Goal: Task Accomplishment & Management: Use online tool/utility

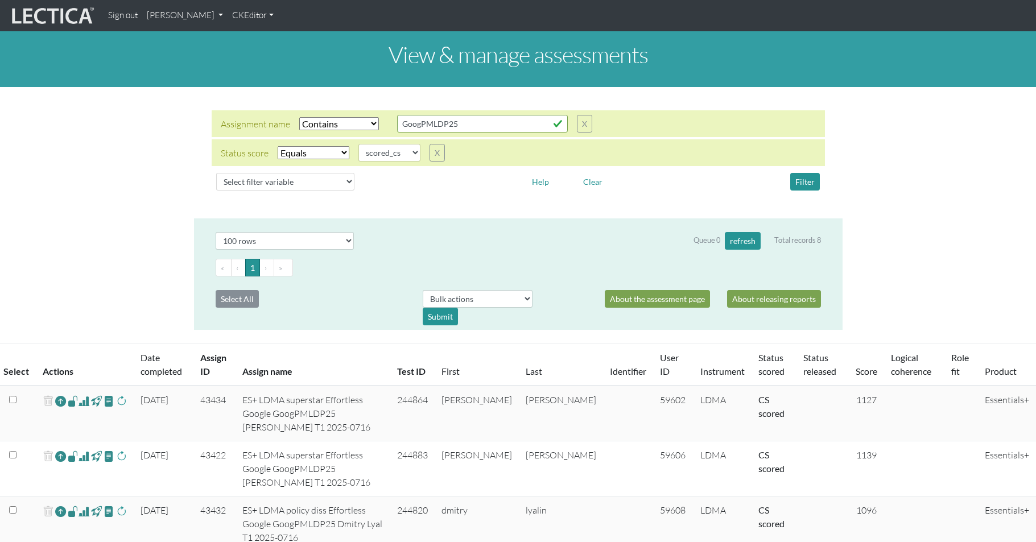
select select "icontains"
select select "scored_cs"
select select "100"
select select "icontains"
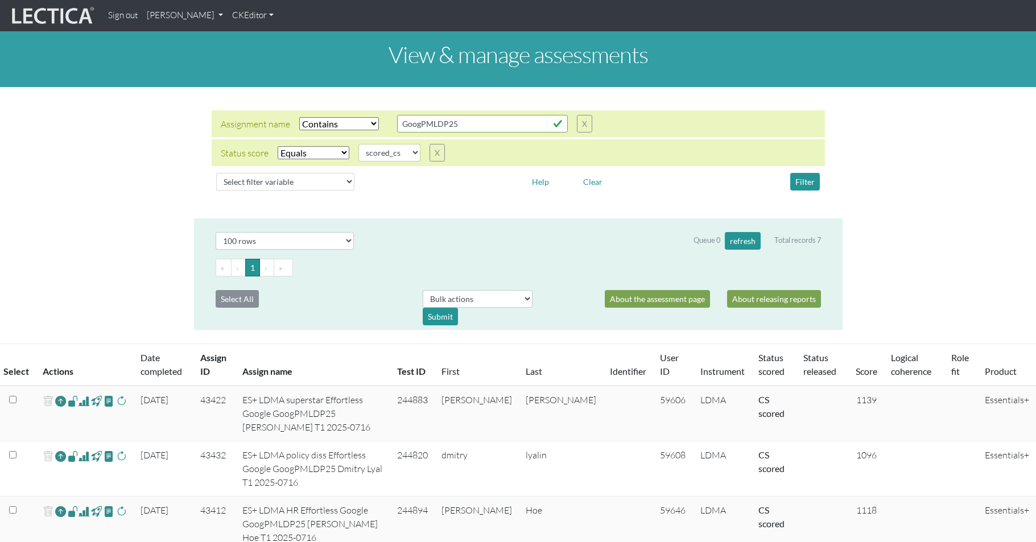
select select "scored_cs"
select select "100"
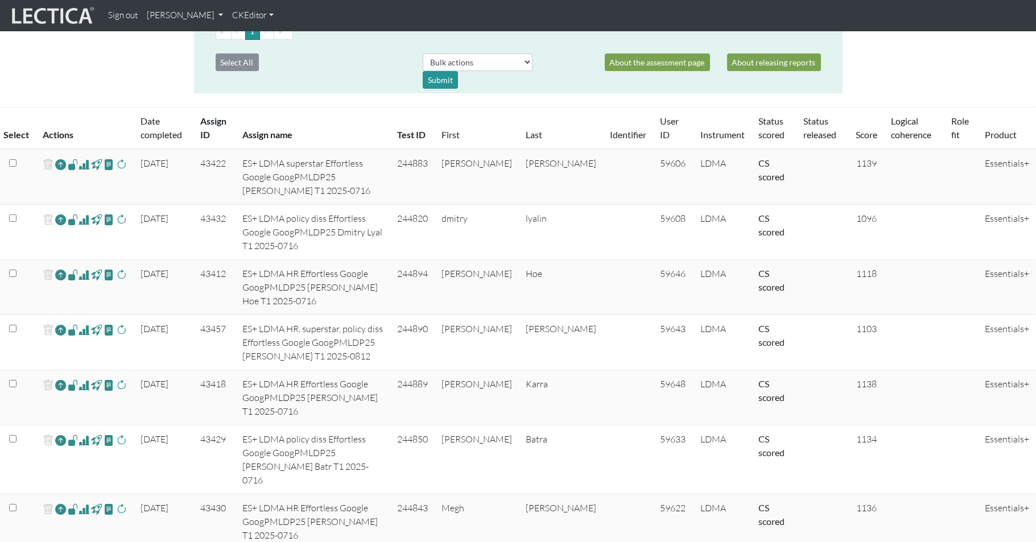
click at [81, 158] on span at bounding box center [83, 165] width 11 height 14
